Goal: Transaction & Acquisition: Obtain resource

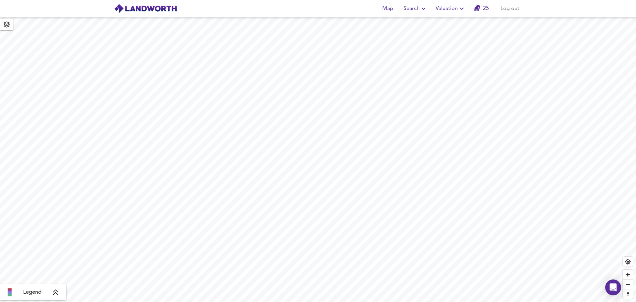
click at [461, 8] on icon "button" at bounding box center [462, 9] width 4 height 2
click at [455, 20] on li "New Valuation Report" at bounding box center [450, 24] width 79 height 12
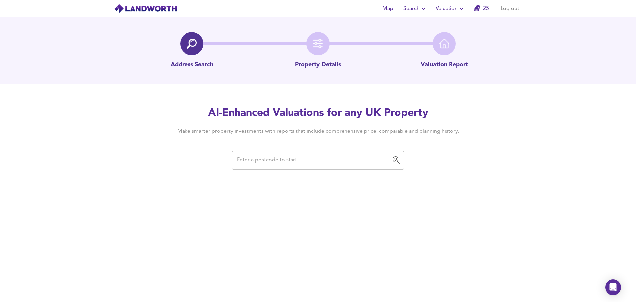
click at [257, 162] on input "text" at bounding box center [313, 160] width 156 height 13
paste input "LL17 0BS"
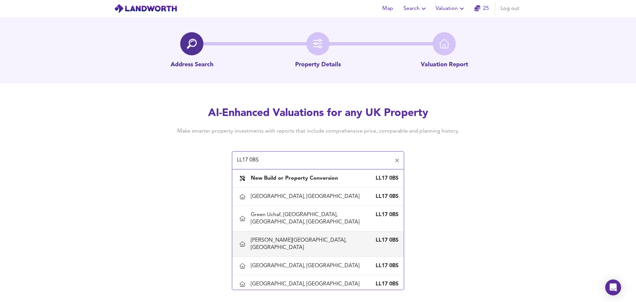
click at [313, 250] on div "[PERSON_NAME][GEOGRAPHIC_DATA], [GEOGRAPHIC_DATA]" at bounding box center [311, 243] width 121 height 15
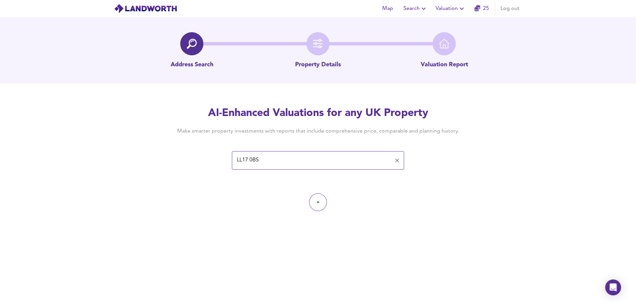
type input "[PERSON_NAME][GEOGRAPHIC_DATA], [GEOGRAPHIC_DATA]"
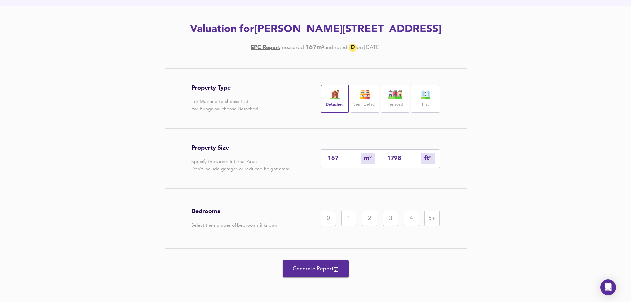
scroll to position [92, 0]
click at [413, 218] on div "4" at bounding box center [411, 218] width 15 height 15
click at [319, 268] on span "Generate Report" at bounding box center [315, 268] width 53 height 9
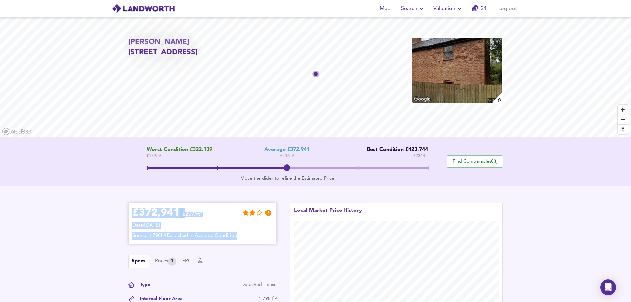
drag, startPoint x: 133, startPoint y: 212, endPoint x: 270, endPoint y: 238, distance: 138.8
click at [270, 238] on div "£ 372,941 £207/ft² Date: [DATE] Source: 1,798ft² Detached in Average Condition" at bounding box center [202, 223] width 140 height 33
copy div "£ 372,941 £207/ft² Date: [DATE] Source: 1,798ft² Detached in Average Condition"
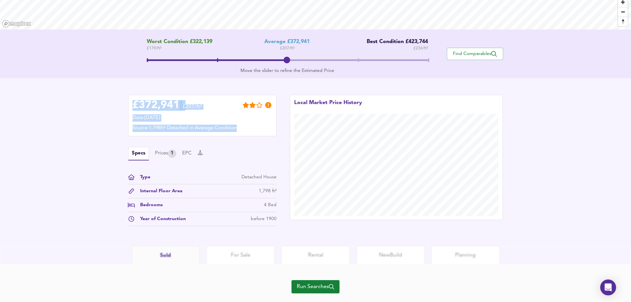
scroll to position [108, 0]
click at [159, 152] on div "Prices 1" at bounding box center [165, 153] width 21 height 8
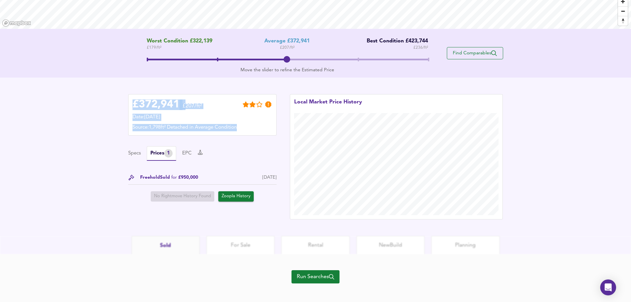
click at [478, 52] on span "Find Comparables" at bounding box center [474, 53] width 49 height 6
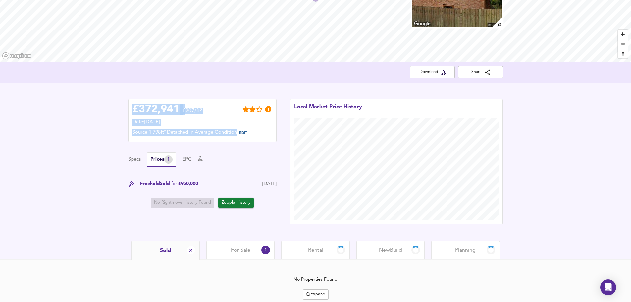
scroll to position [99, 0]
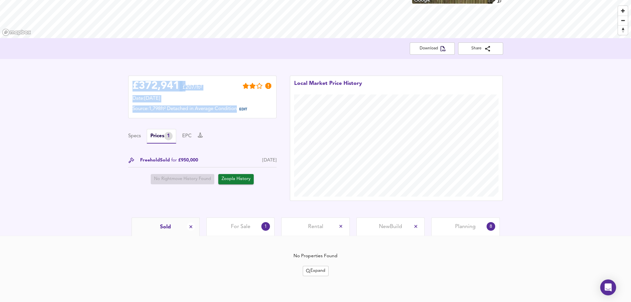
click at [468, 225] on span "Planning" at bounding box center [465, 226] width 21 height 7
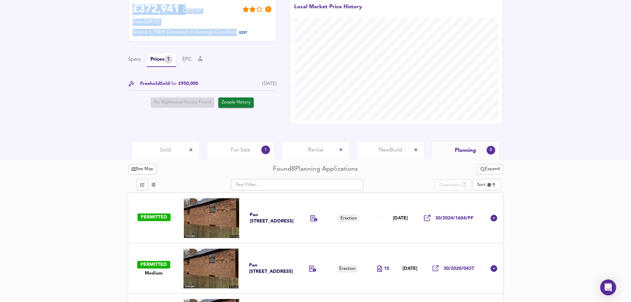
scroll to position [176, 0]
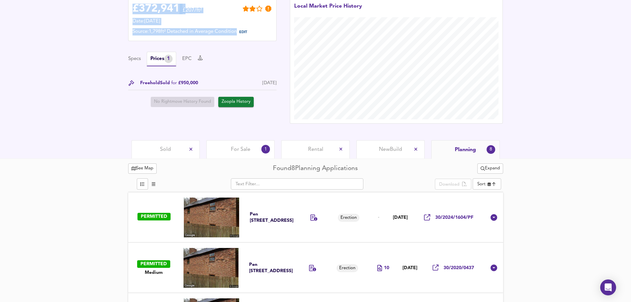
click at [243, 150] on span "For Sale" at bounding box center [241, 149] width 20 height 7
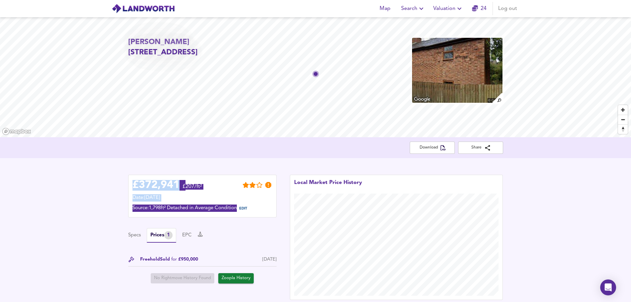
click at [450, 7] on span "Valuation" at bounding box center [448, 8] width 30 height 9
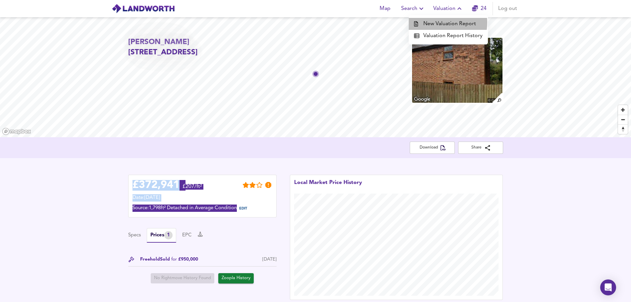
click at [439, 23] on li "New Valuation Report" at bounding box center [448, 24] width 79 height 12
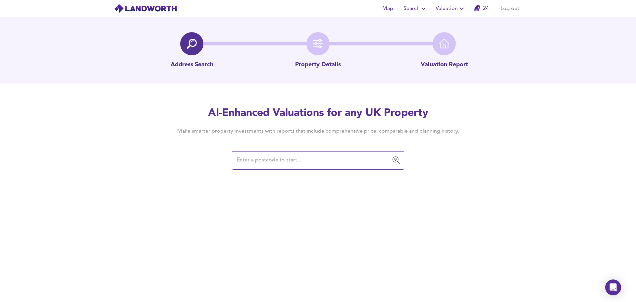
click at [259, 162] on input "text" at bounding box center [313, 160] width 156 height 13
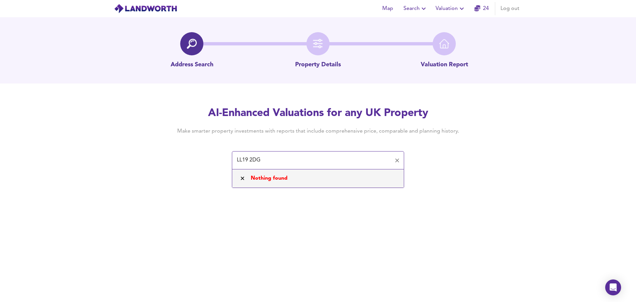
drag, startPoint x: 263, startPoint y: 160, endPoint x: 230, endPoint y: 160, distance: 32.4
click at [230, 160] on div "AI-Enhanced Valuations for any UK Property Make smarter property investments wi…" at bounding box center [318, 137] width 318 height 63
paste input "text"
type input "LL19 2DG"
drag, startPoint x: 264, startPoint y: 161, endPoint x: 227, endPoint y: 161, distance: 36.4
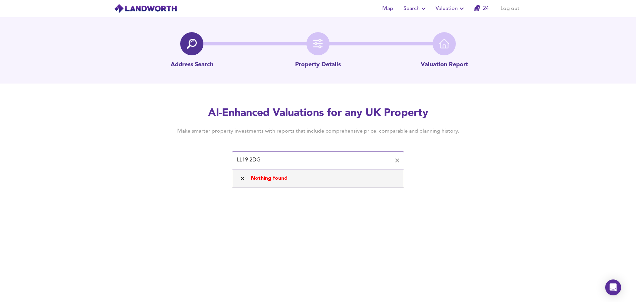
click at [227, 161] on div "AI-Enhanced Valuations for any UK Property Make smarter property investments wi…" at bounding box center [318, 137] width 318 height 63
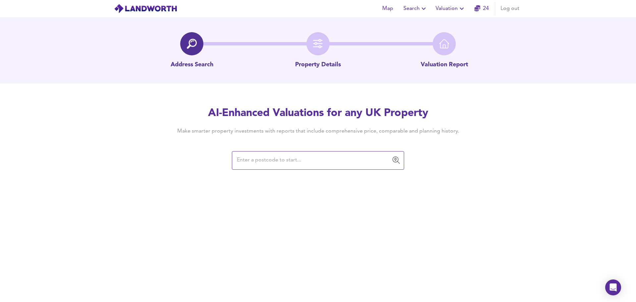
click at [255, 161] on input "text" at bounding box center [313, 160] width 156 height 13
type input "r"
type input "rhyl"
click at [236, 160] on input "rhyl" at bounding box center [313, 160] width 156 height 13
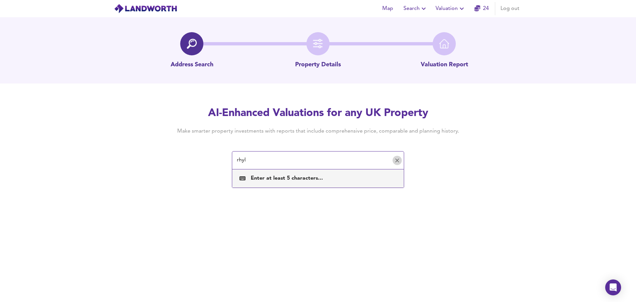
click at [395, 160] on icon "Clear" at bounding box center [397, 160] width 7 height 7
